Goal: Task Accomplishment & Management: Use online tool/utility

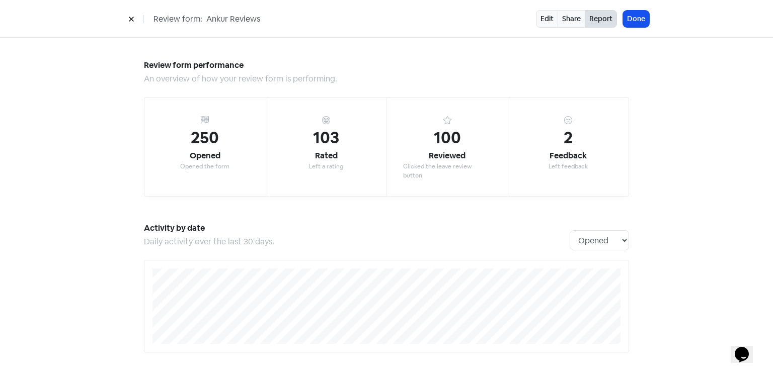
scroll to position [1034, 0]
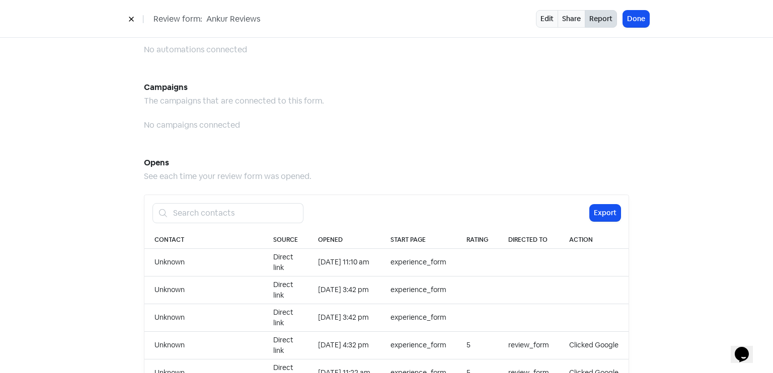
scroll to position [1034, 0]
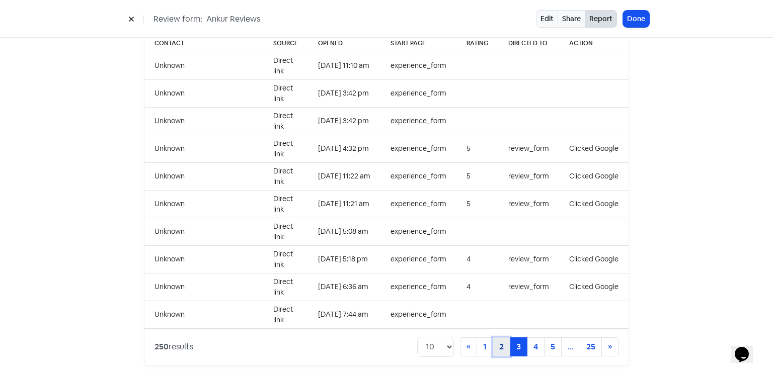
click at [505, 338] on link "2" at bounding box center [502, 347] width 18 height 19
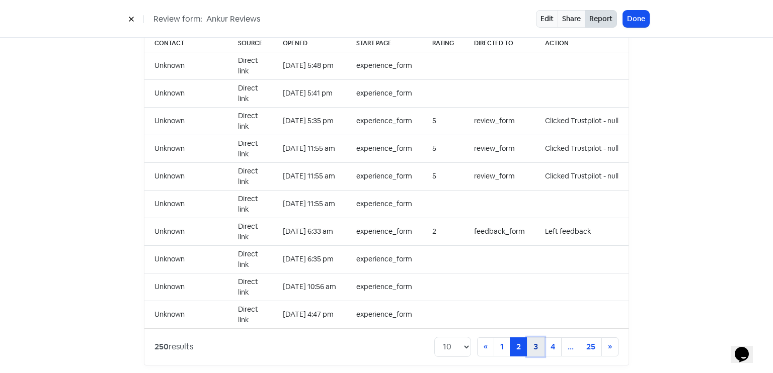
click at [540, 338] on link "3" at bounding box center [536, 347] width 18 height 19
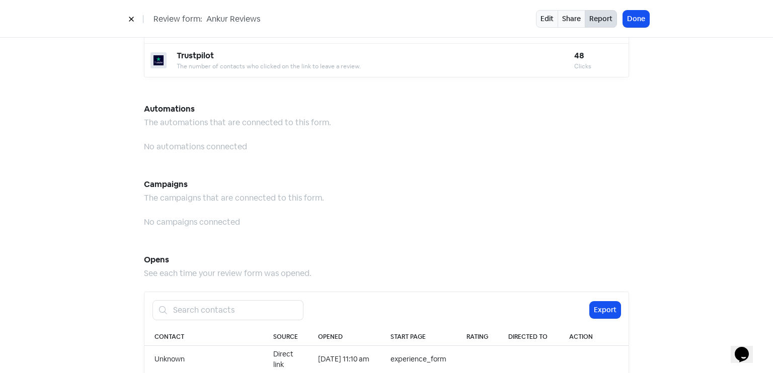
scroll to position [1034, 0]
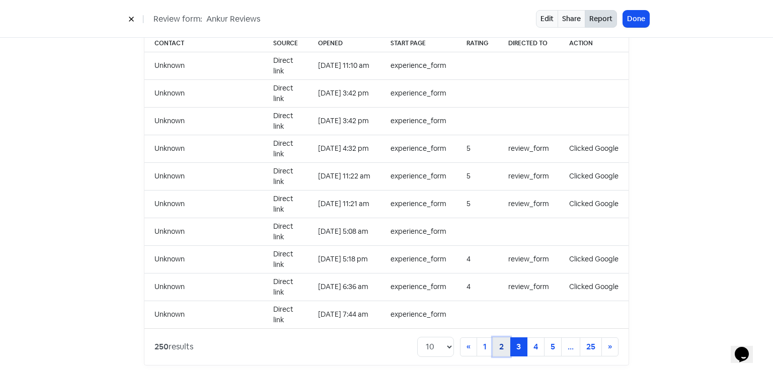
click at [494, 338] on link "2" at bounding box center [502, 347] width 18 height 19
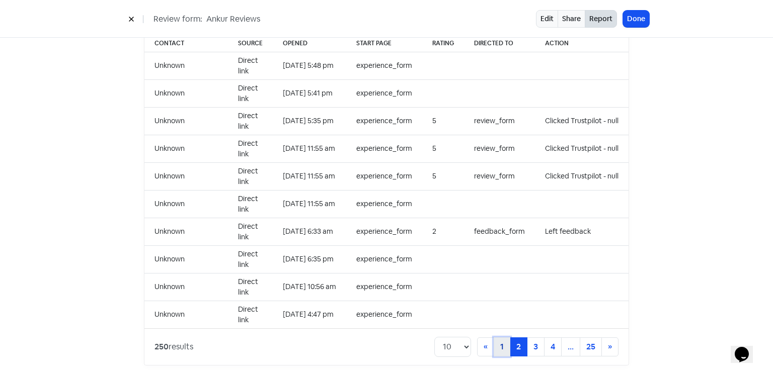
click at [496, 338] on link "1" at bounding box center [502, 347] width 17 height 19
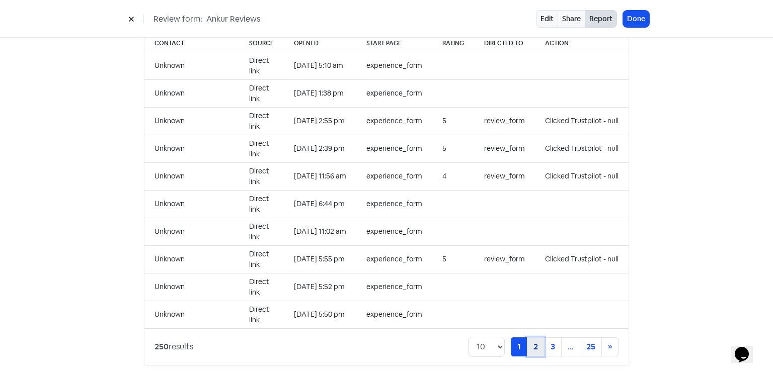
click at [535, 338] on link "2" at bounding box center [536, 347] width 18 height 19
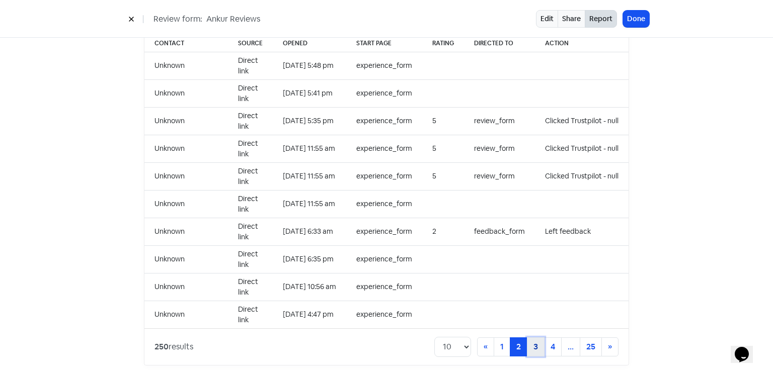
click at [537, 338] on link "3" at bounding box center [536, 347] width 18 height 19
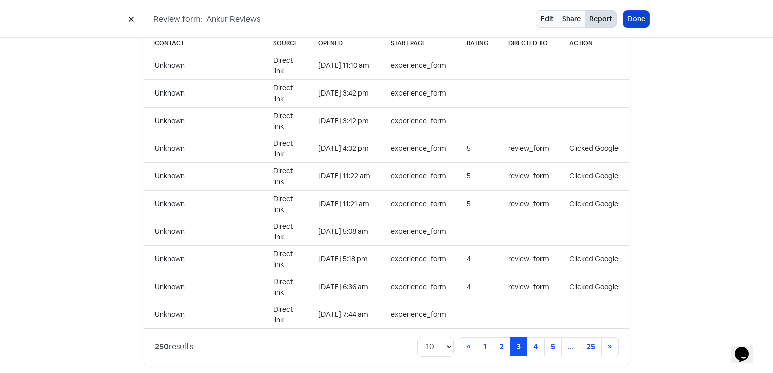
click at [638, 18] on button "Done" at bounding box center [636, 19] width 26 height 17
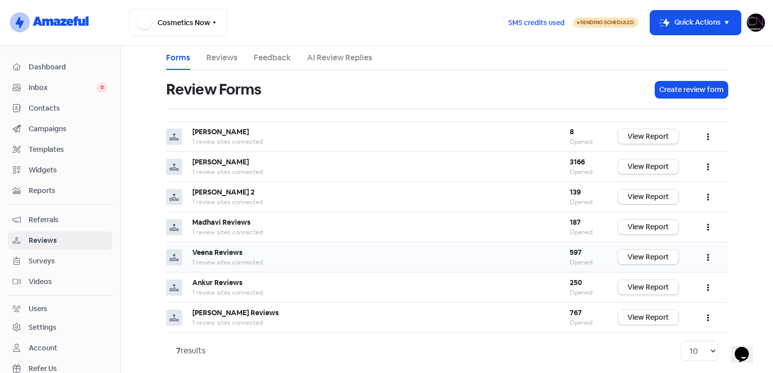
click at [637, 251] on link "View Report" at bounding box center [648, 257] width 60 height 15
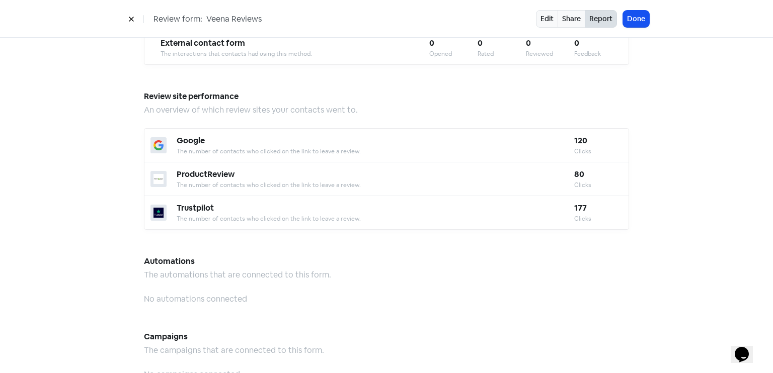
scroll to position [1034, 0]
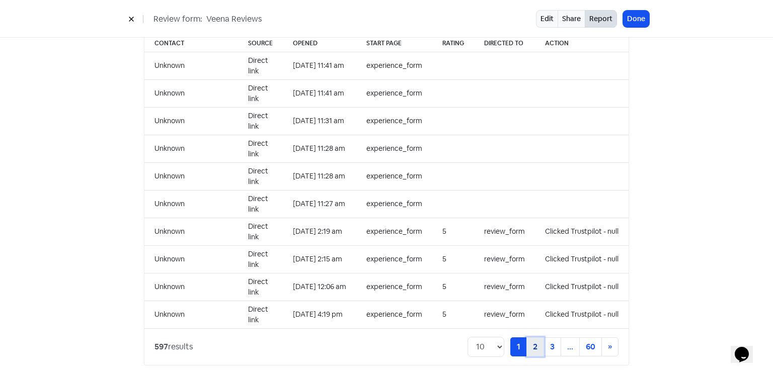
click at [526, 338] on link "2" at bounding box center [535, 347] width 18 height 19
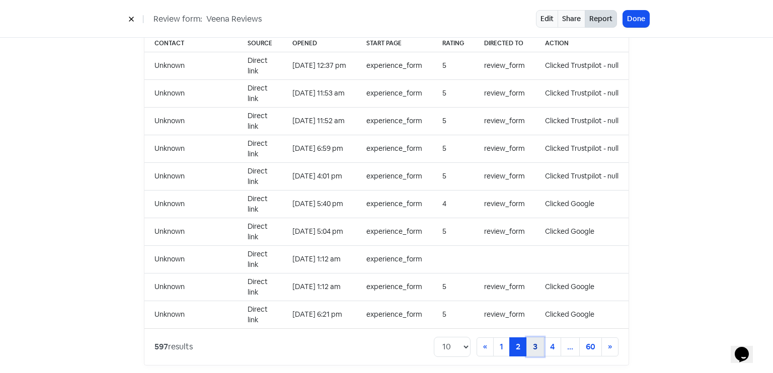
click at [527, 340] on link "3" at bounding box center [535, 347] width 18 height 19
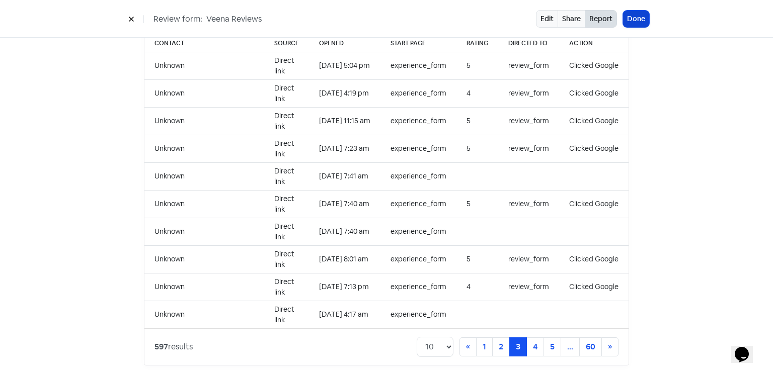
click at [632, 14] on button "Done" at bounding box center [636, 19] width 26 height 17
